Goal: Task Accomplishment & Management: Complete application form

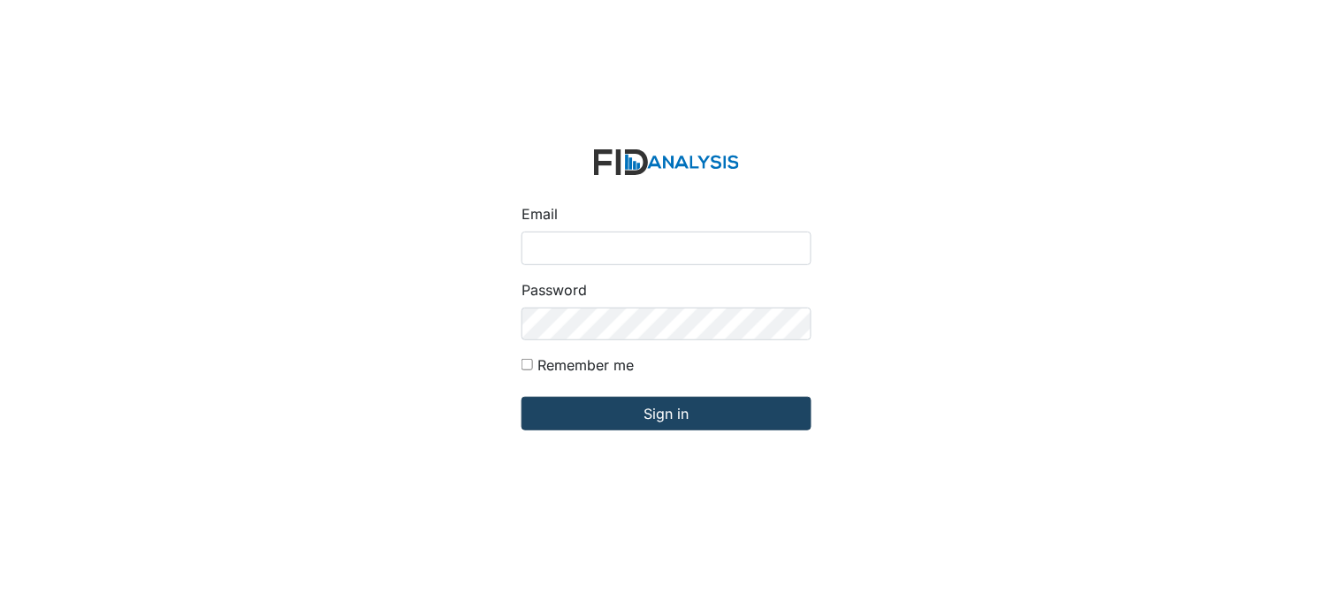
type input "[PERSON_NAME][EMAIL_ADDRESS][DOMAIN_NAME]"
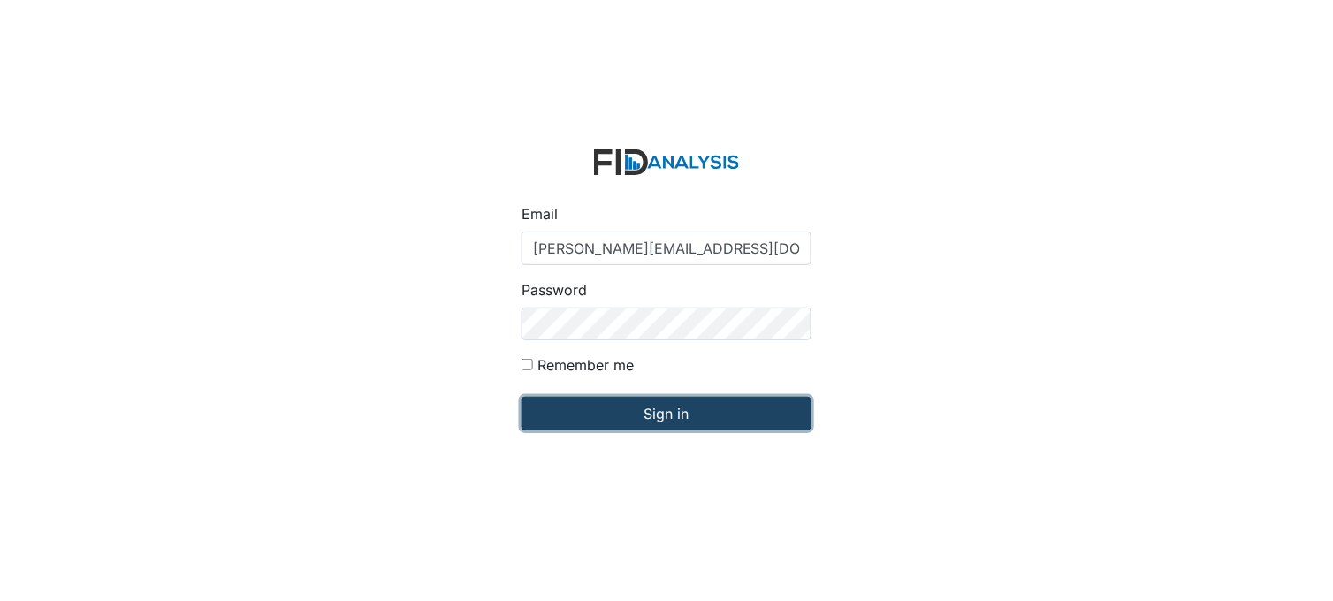
click at [664, 413] on input "Sign in" at bounding box center [667, 414] width 290 height 34
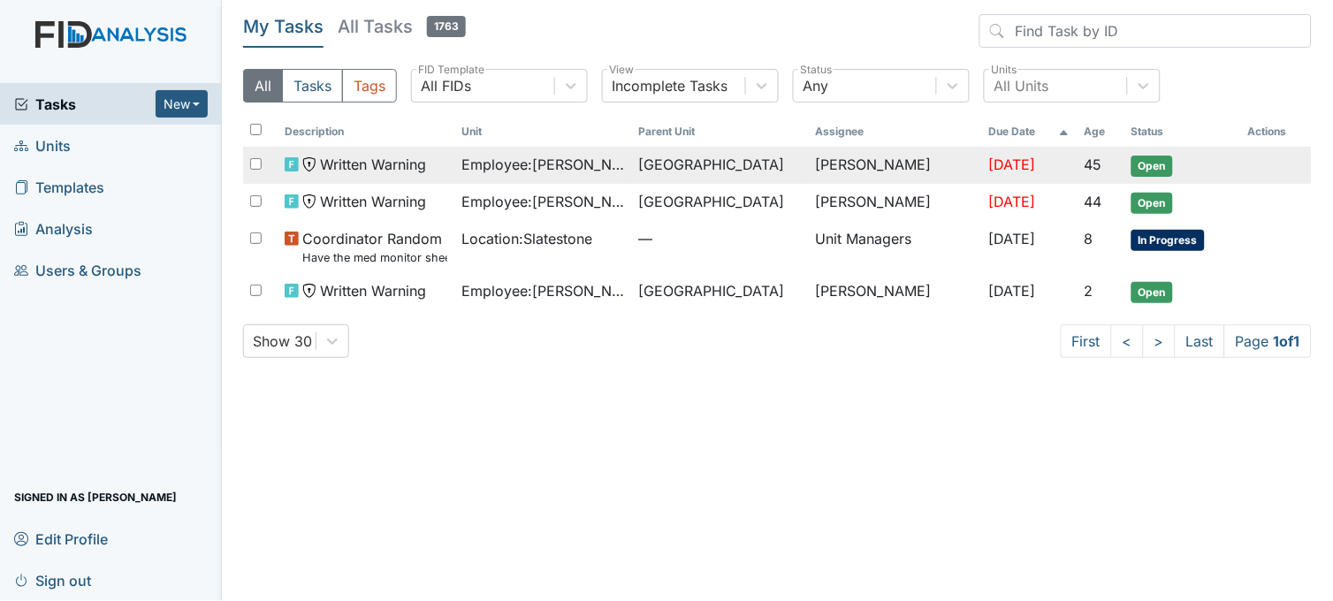
click at [554, 159] on span "Employee : Freeman, Roshaun" at bounding box center [543, 164] width 163 height 21
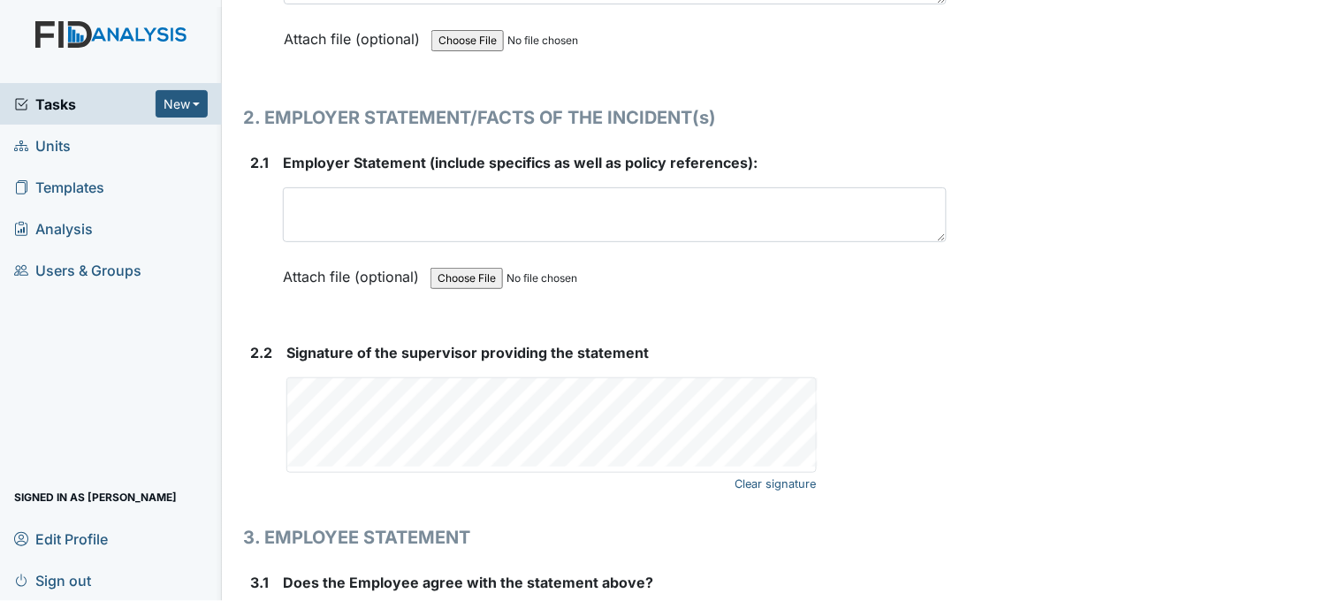
scroll to position [2455, 0]
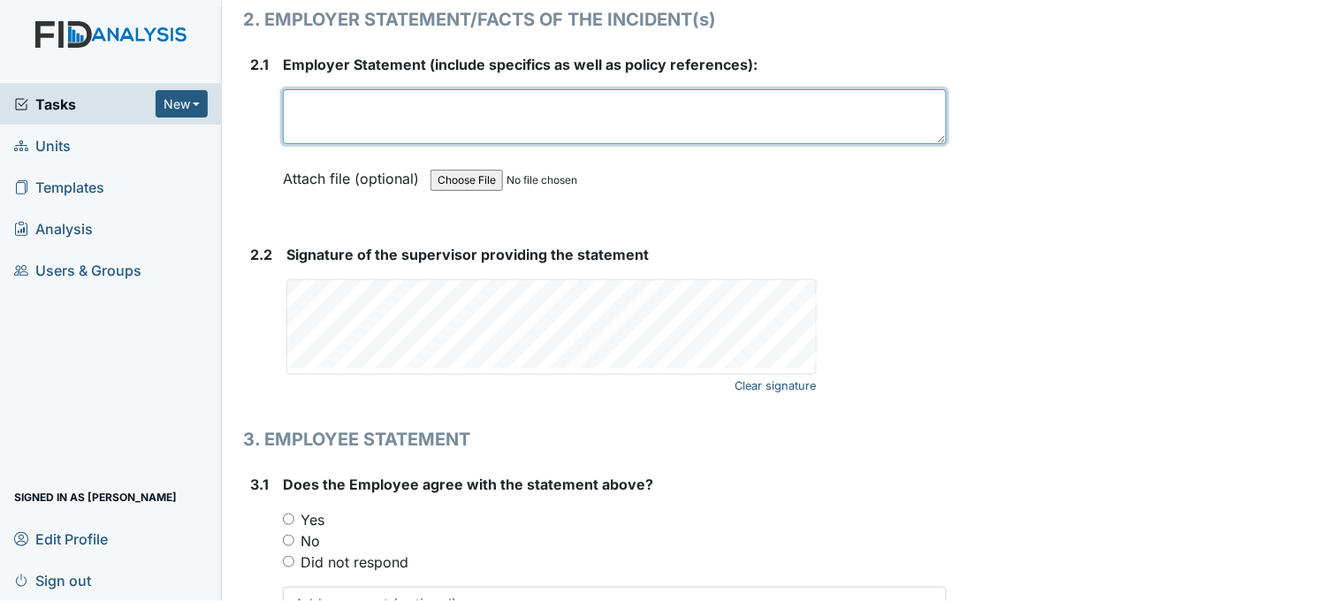
click at [489, 121] on textarea at bounding box center [615, 116] width 664 height 55
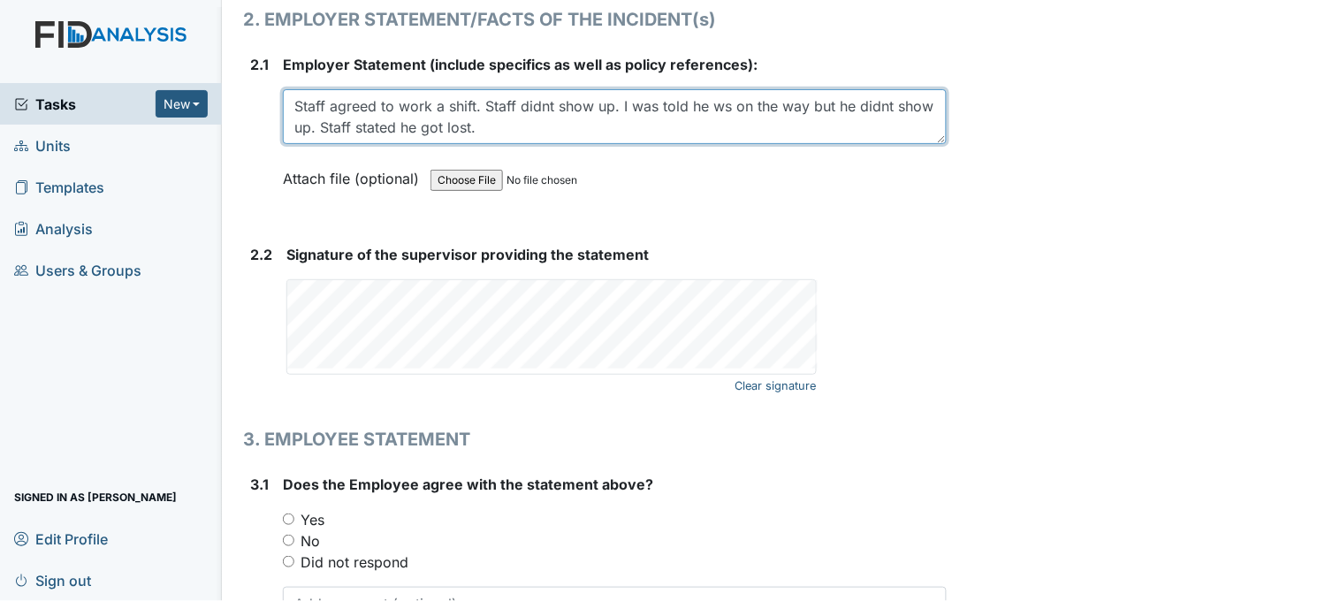
drag, startPoint x: 481, startPoint y: 101, endPoint x: 617, endPoint y: 111, distance: 136.6
click at [617, 111] on textarea "Staff agreed to work a shift. Staff didnt show up. I was told he ws on the way …" at bounding box center [615, 116] width 664 height 55
drag, startPoint x: 564, startPoint y: 103, endPoint x: 482, endPoint y: 97, distance: 82.5
click at [482, 97] on textarea "Staff agreed to work a shift. I was told he was on the way but he didn't show u…" at bounding box center [615, 116] width 664 height 55
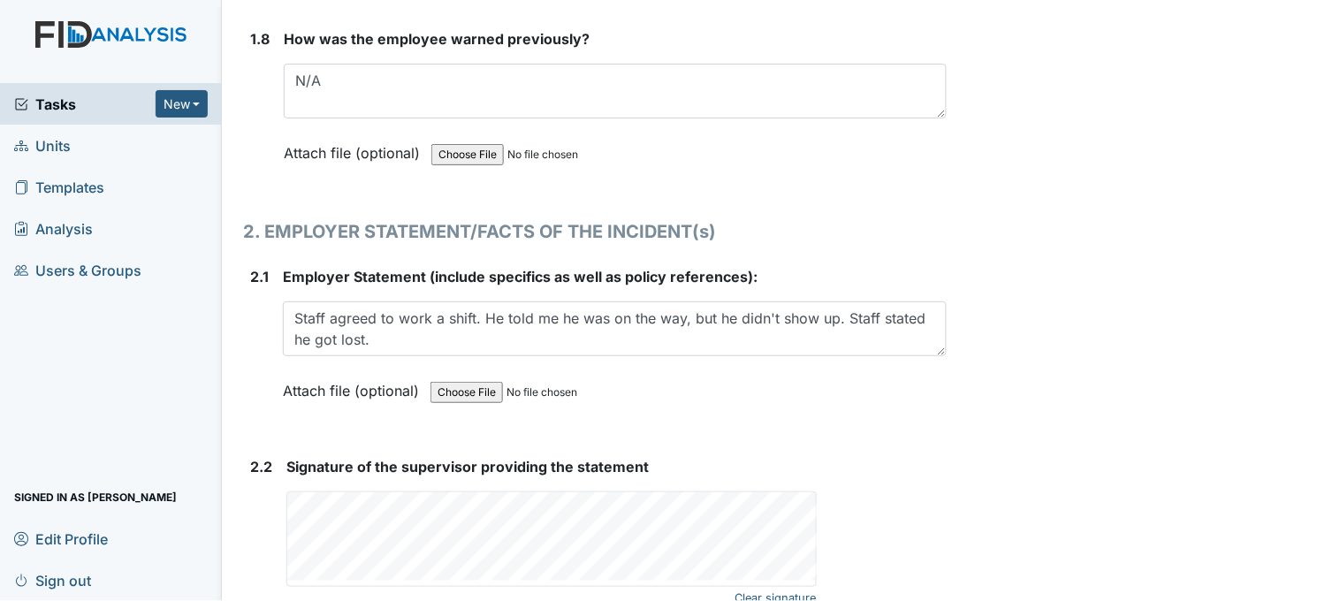
scroll to position [2312, 0]
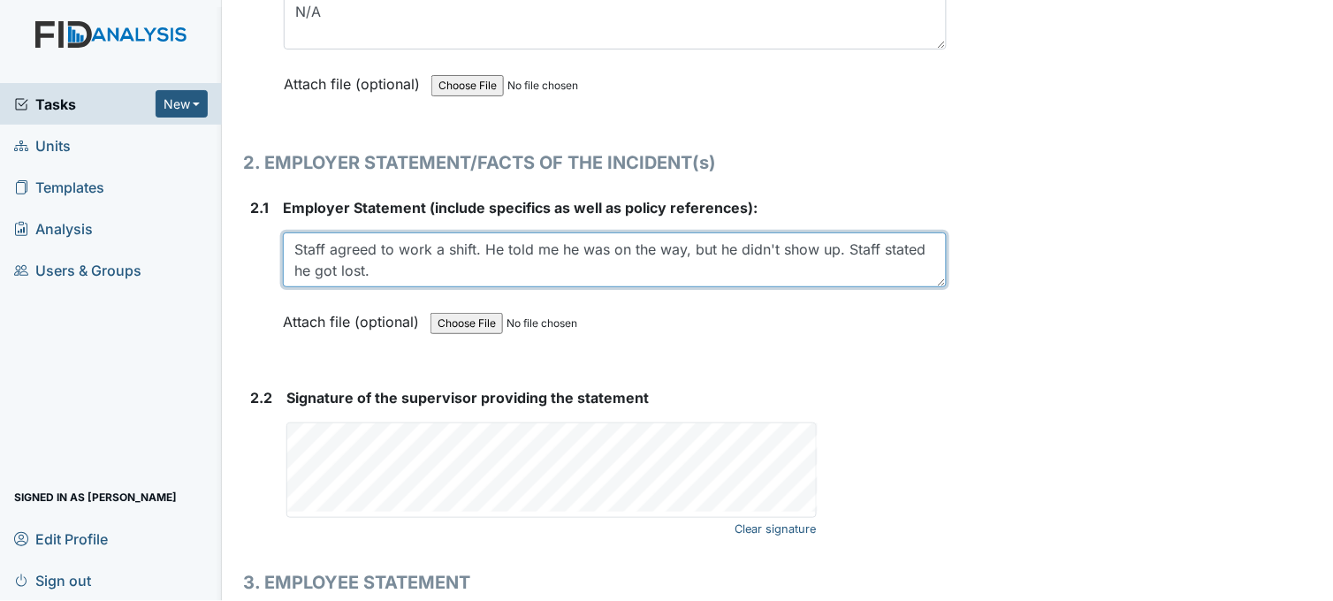
click at [478, 245] on textarea "Staff agreed to work a shift. He told me he was on the way, but he didn't show …" at bounding box center [615, 260] width 664 height 55
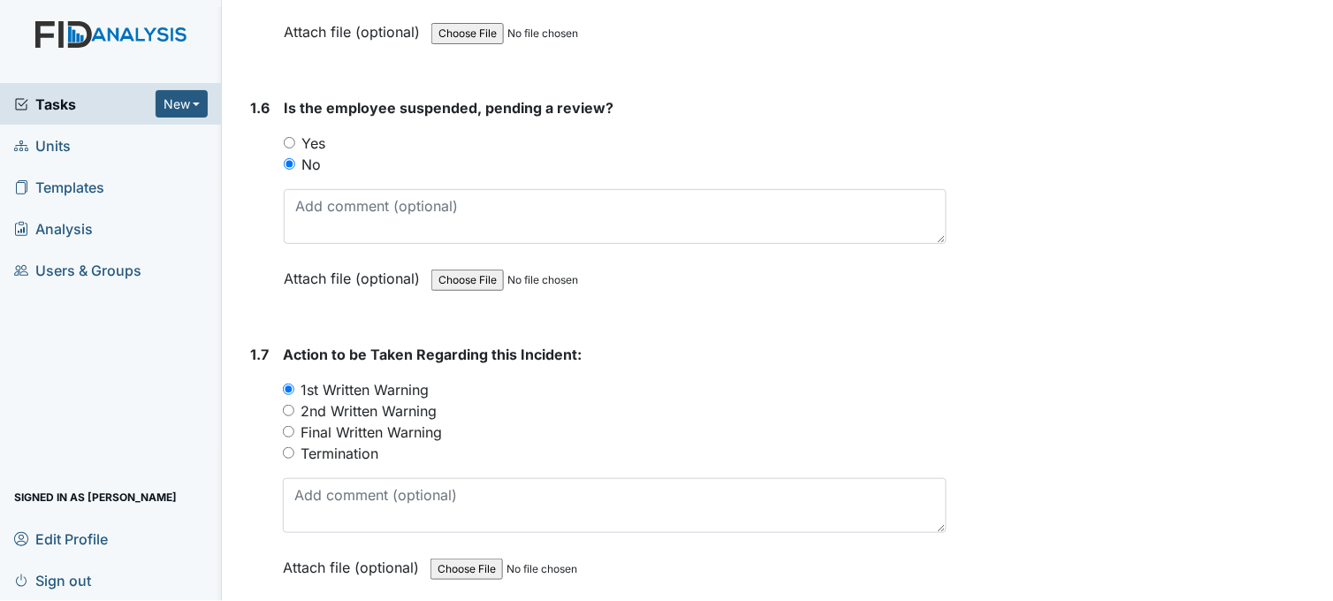
scroll to position [1428, 0]
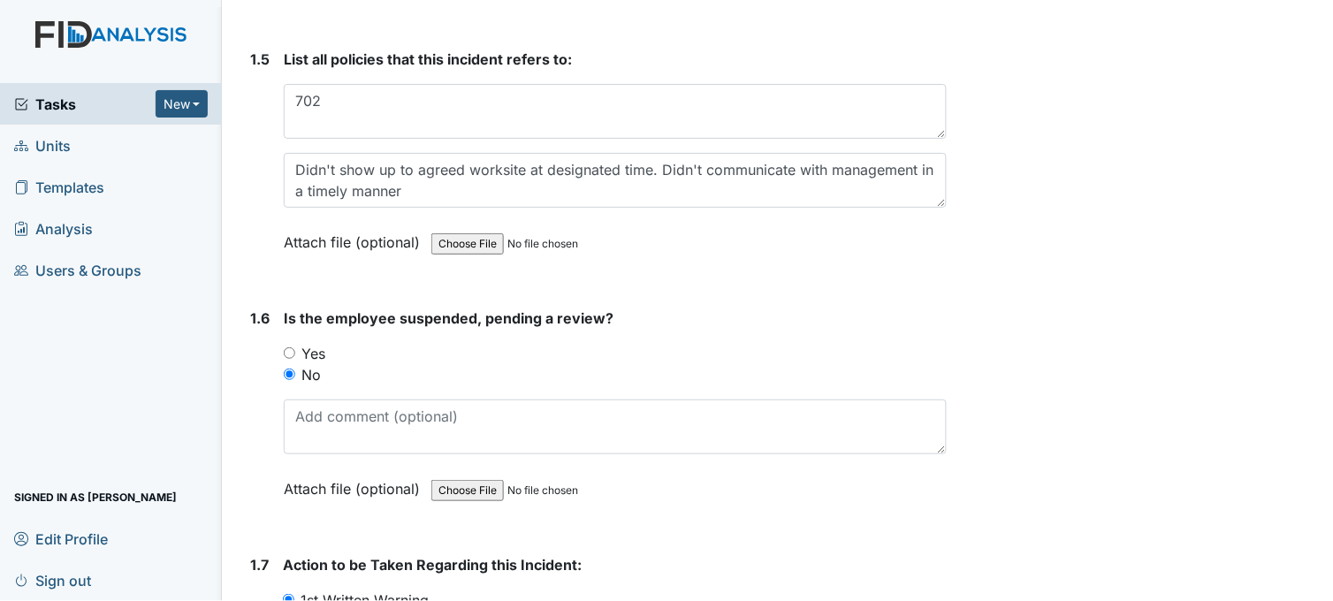
type textarea "Staff agreed to work a shift at another house. He told me he was on the way, bu…"
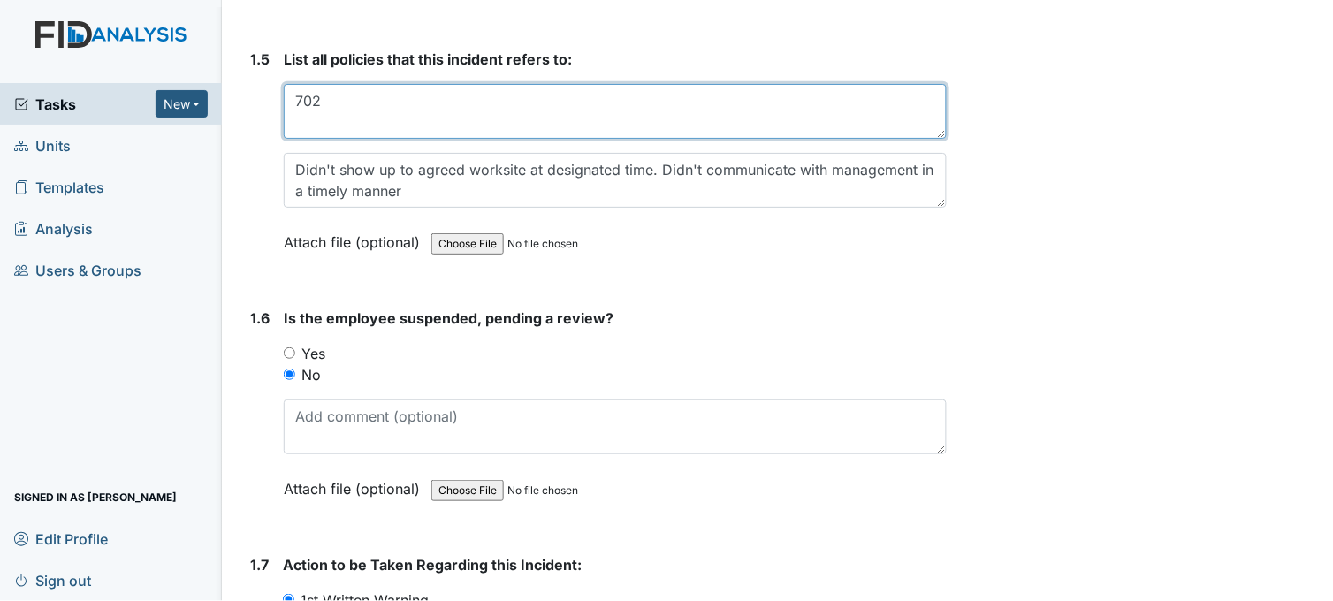
click at [293, 97] on textarea "702" at bounding box center [615, 111] width 663 height 55
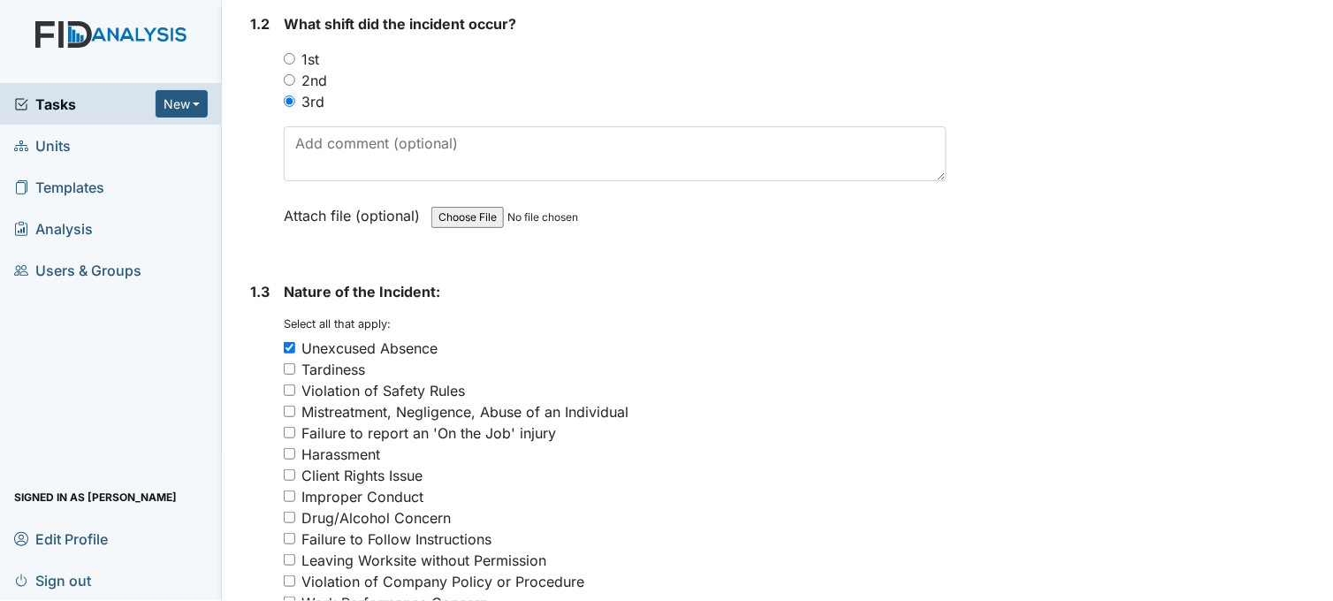
scroll to position [249, 0]
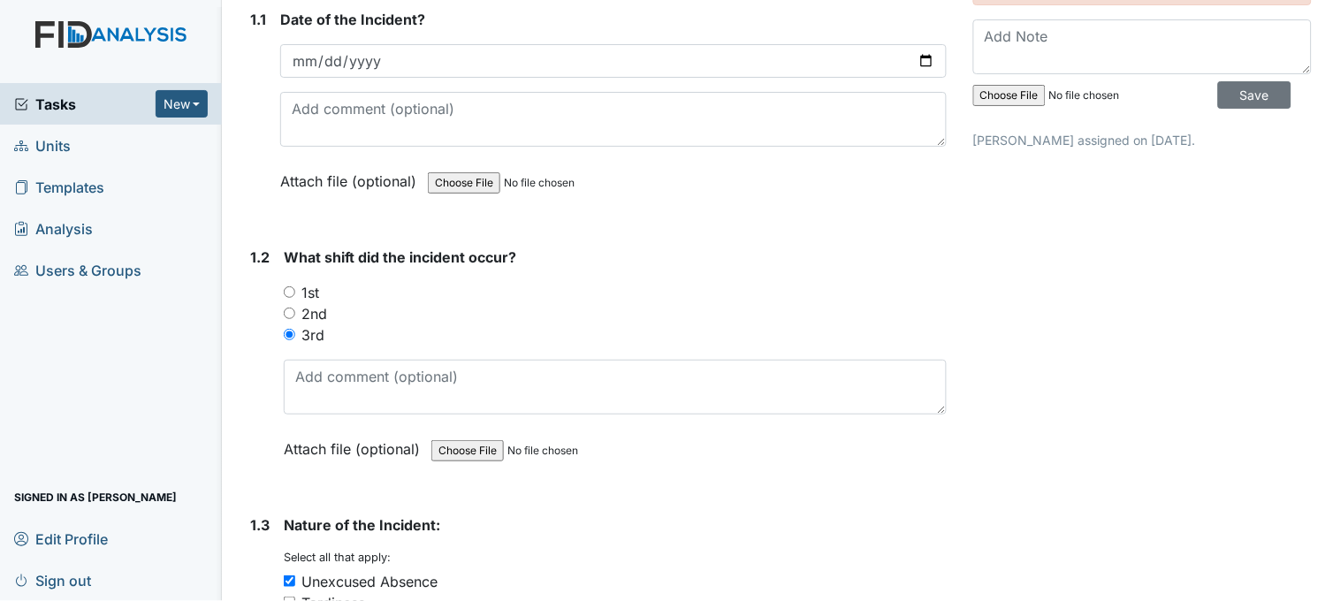
type textarea "policy 702"
